Goal: Entertainment & Leisure: Consume media (video, audio)

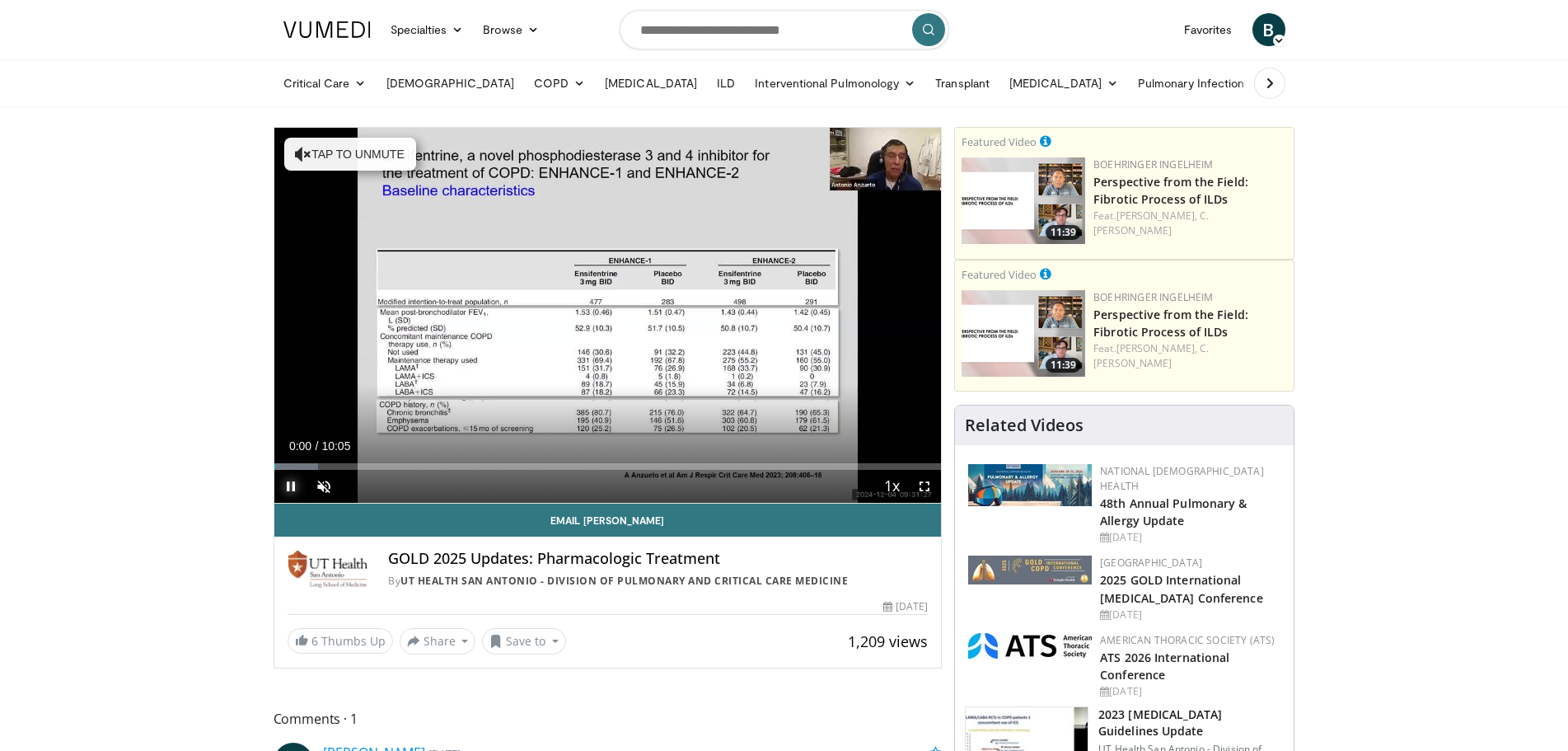
click at [286, 489] on span "Video Player" at bounding box center [291, 487] width 33 height 33
click at [285, 497] on span "Video Player" at bounding box center [291, 487] width 33 height 33
click at [321, 486] on span "Video Player" at bounding box center [324, 487] width 33 height 33
click at [288, 488] on span "Video Player" at bounding box center [291, 487] width 33 height 33
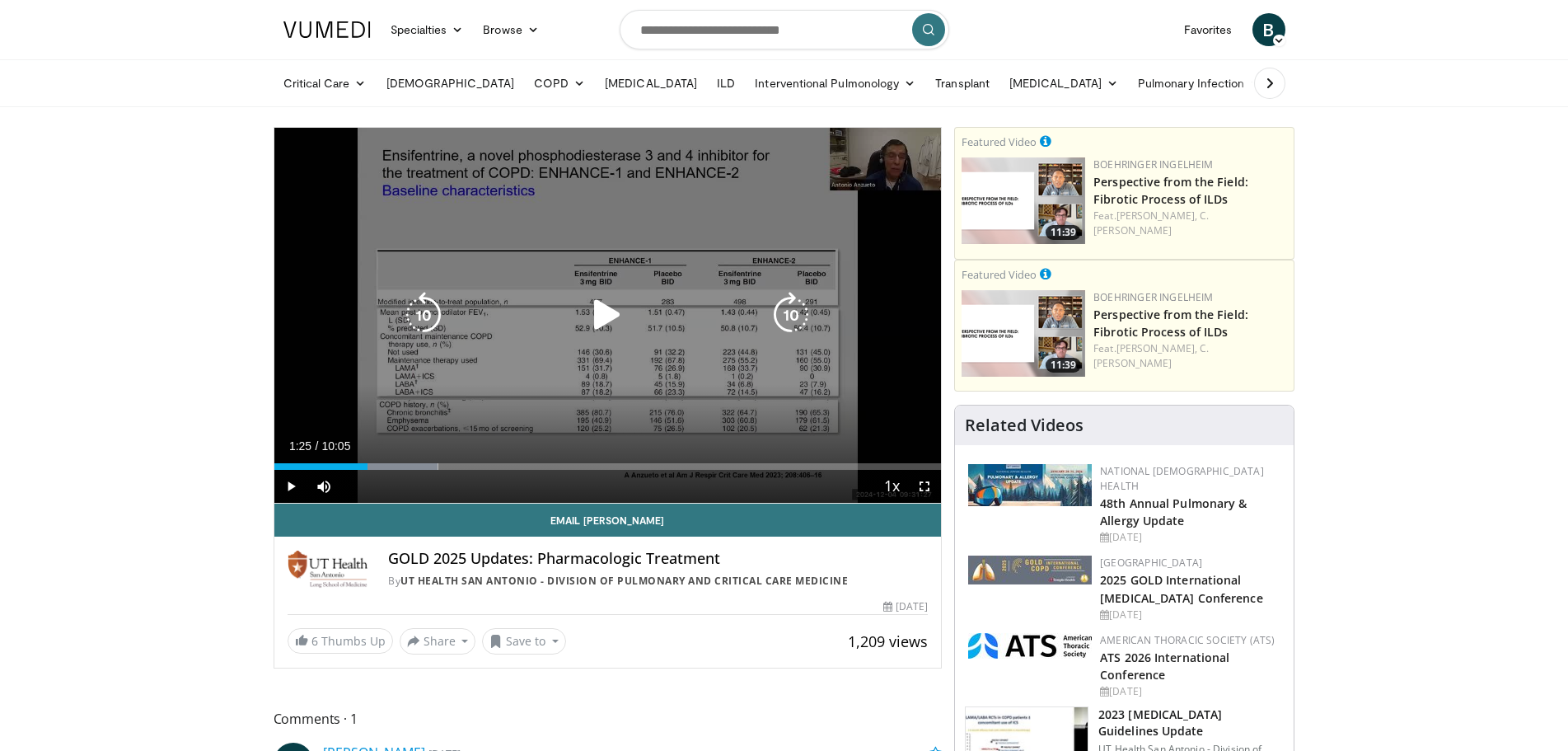
drag, startPoint x: 419, startPoint y: 323, endPoint x: 407, endPoint y: 333, distance: 15.6
click at [419, 323] on icon "Video Player" at bounding box center [423, 315] width 46 height 46
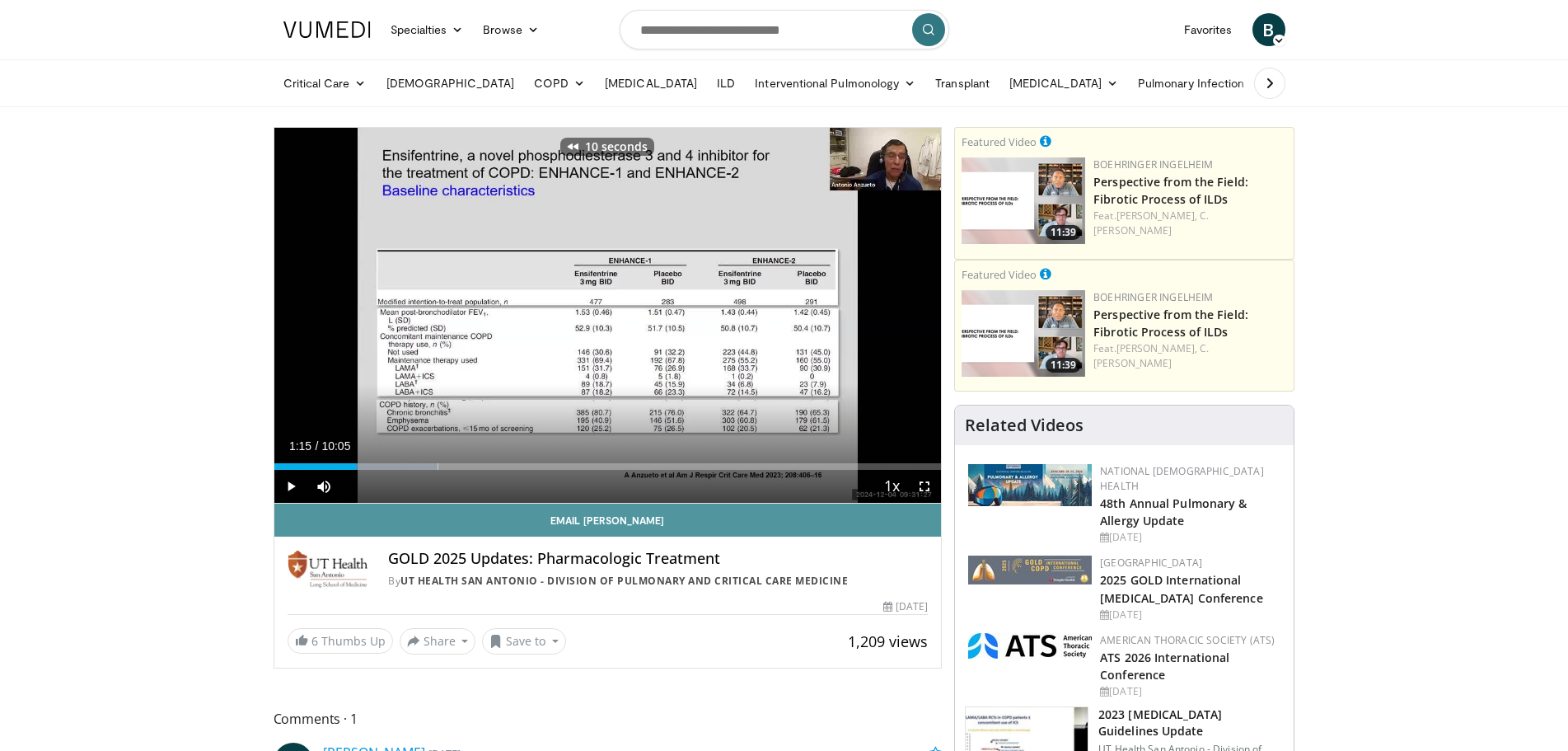
click at [283, 503] on link "Email [PERSON_NAME]" at bounding box center [607, 520] width 667 height 33
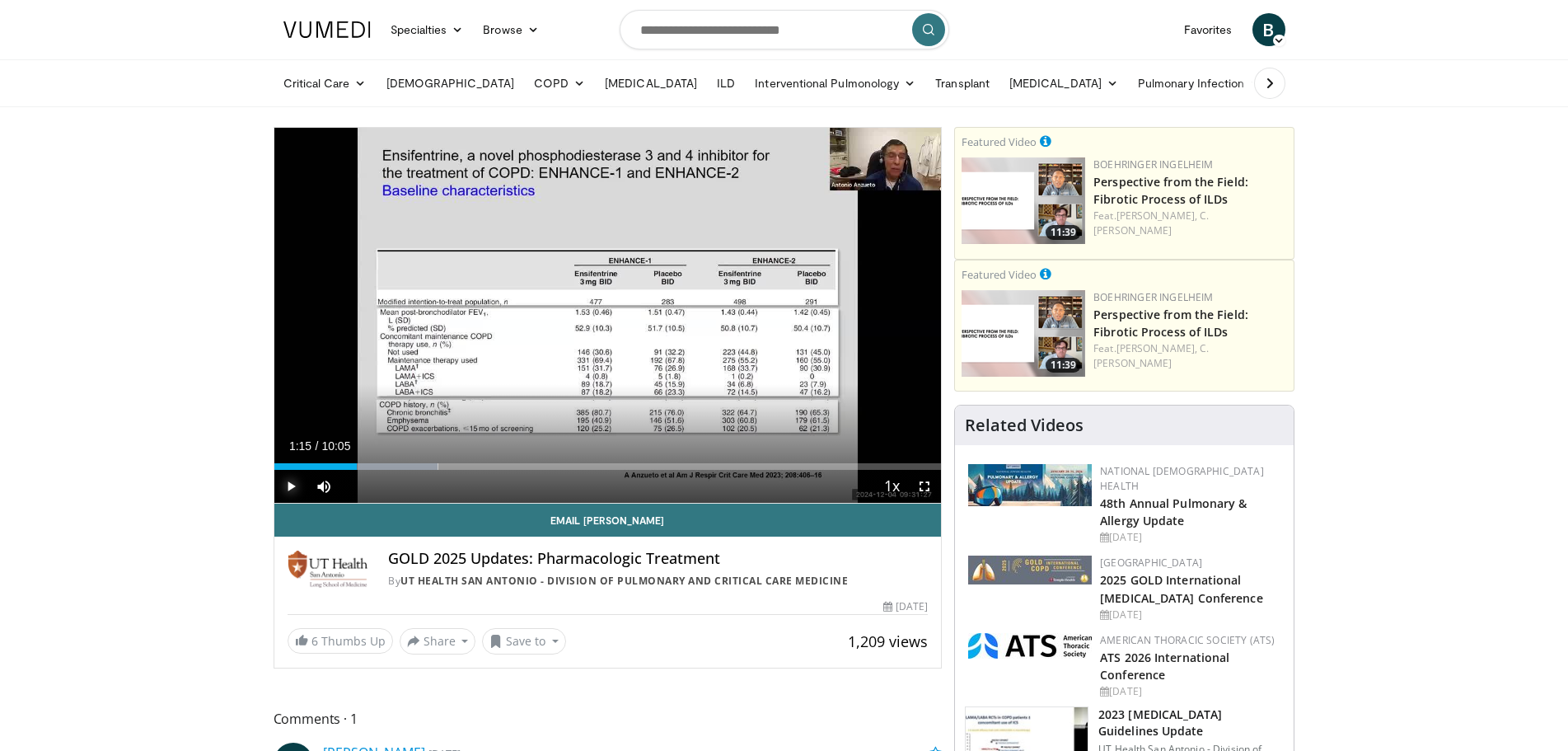
click at [293, 485] on span "Video Player" at bounding box center [291, 487] width 33 height 33
click at [292, 490] on span "Video Player" at bounding box center [291, 487] width 33 height 33
